Goal: Information Seeking & Learning: Learn about a topic

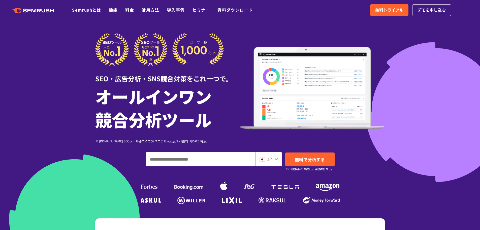
click at [85, 10] on link "Semrushとは" at bounding box center [86, 10] width 29 height 6
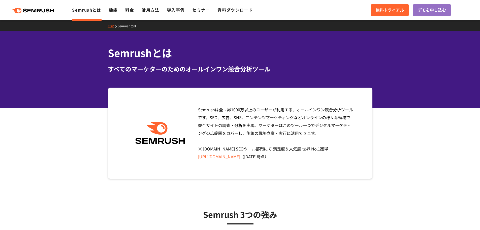
click at [21, 10] on icon ".cls {fill: #FF642D;}" at bounding box center [33, 11] width 57 height 6
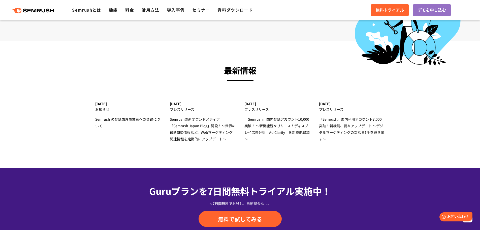
scroll to position [1562, 0]
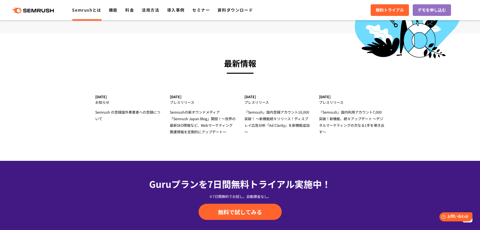
click at [81, 9] on link "Semrushとは" at bounding box center [86, 10] width 29 height 6
